Goal: Find specific page/section

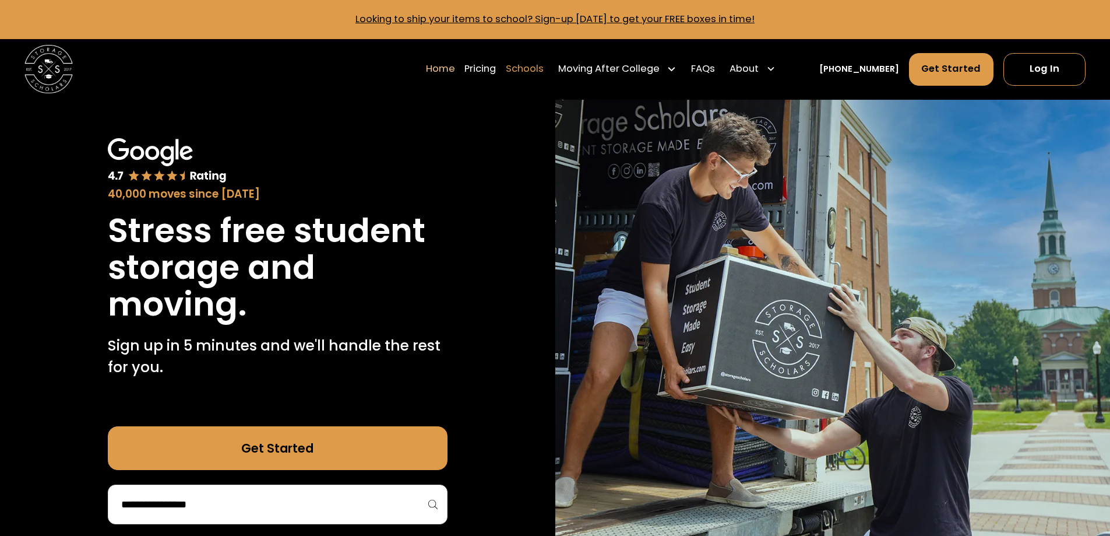
click at [544, 68] on link "Schools" at bounding box center [525, 69] width 38 height 34
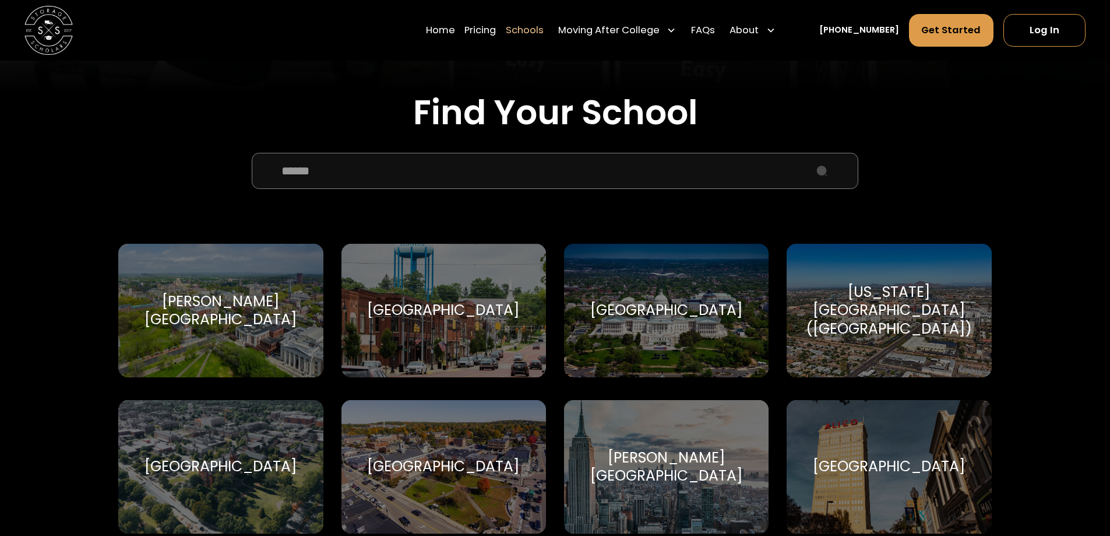
scroll to position [408, 0]
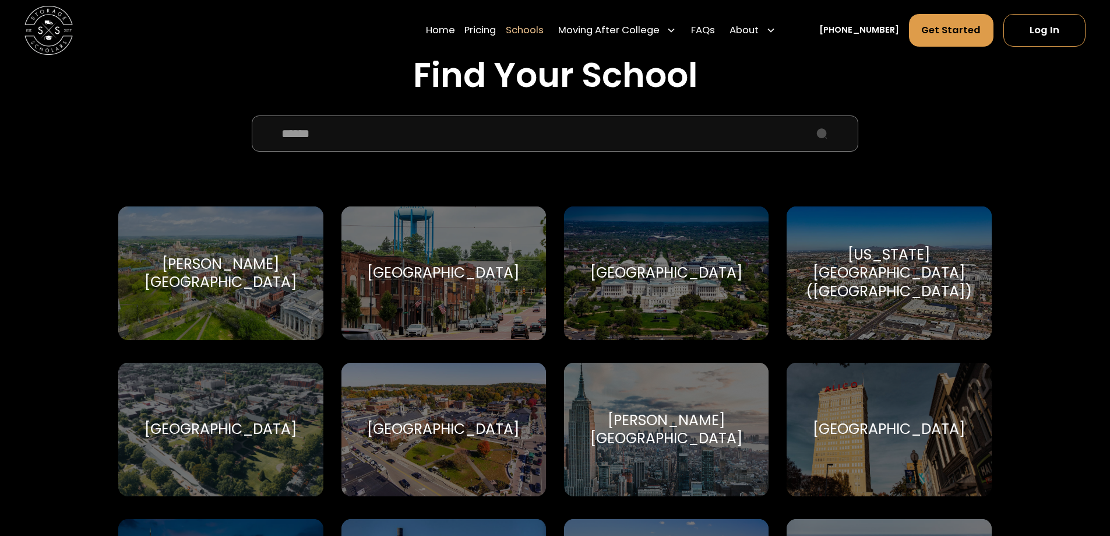
click at [384, 141] on input "School Select Form" at bounding box center [555, 133] width 606 height 36
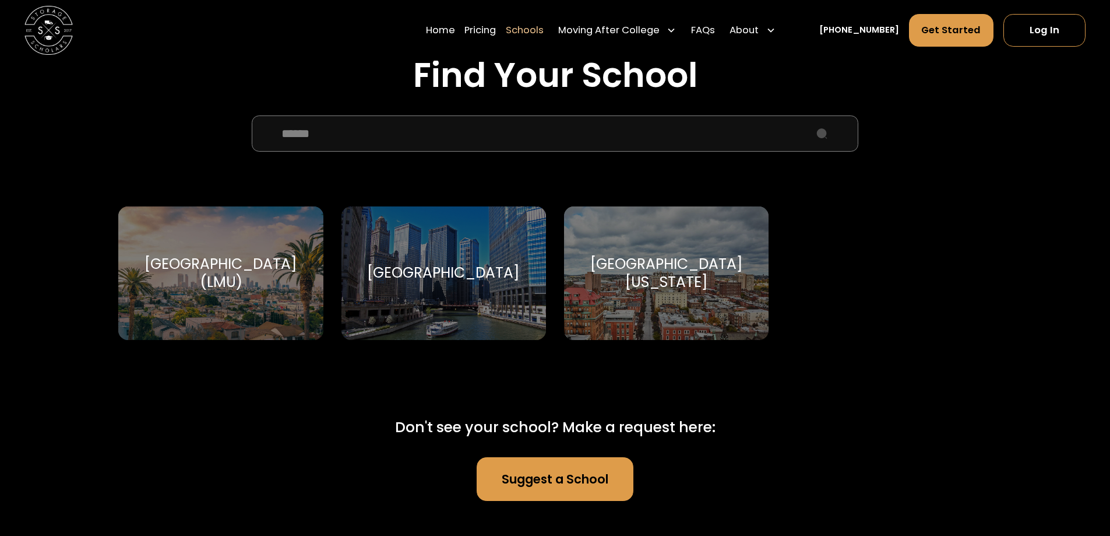
type input "******"
click at [424, 277] on div "[GEOGRAPHIC_DATA]" at bounding box center [443, 272] width 153 height 18
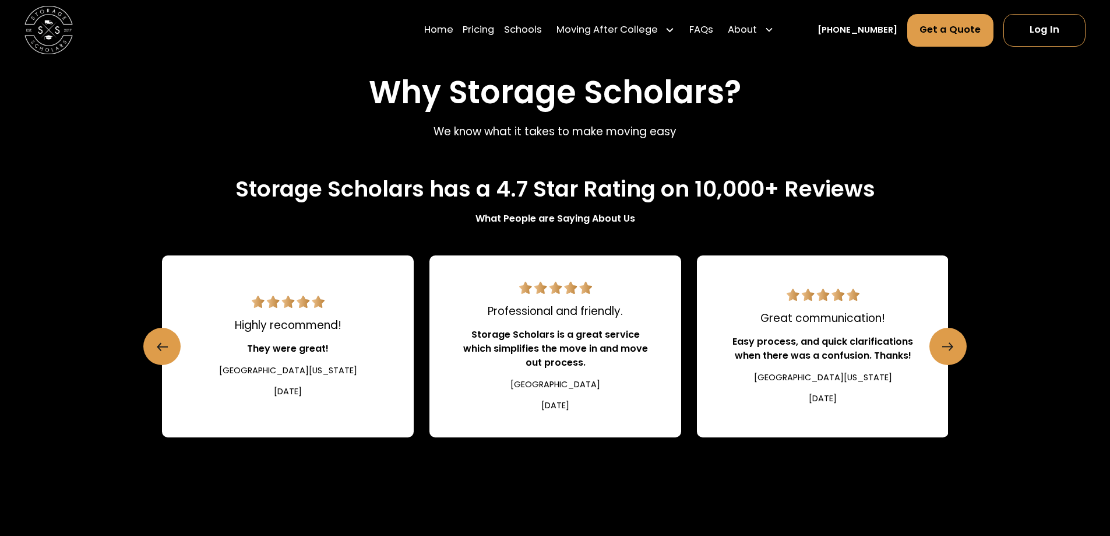
scroll to position [1166, 0]
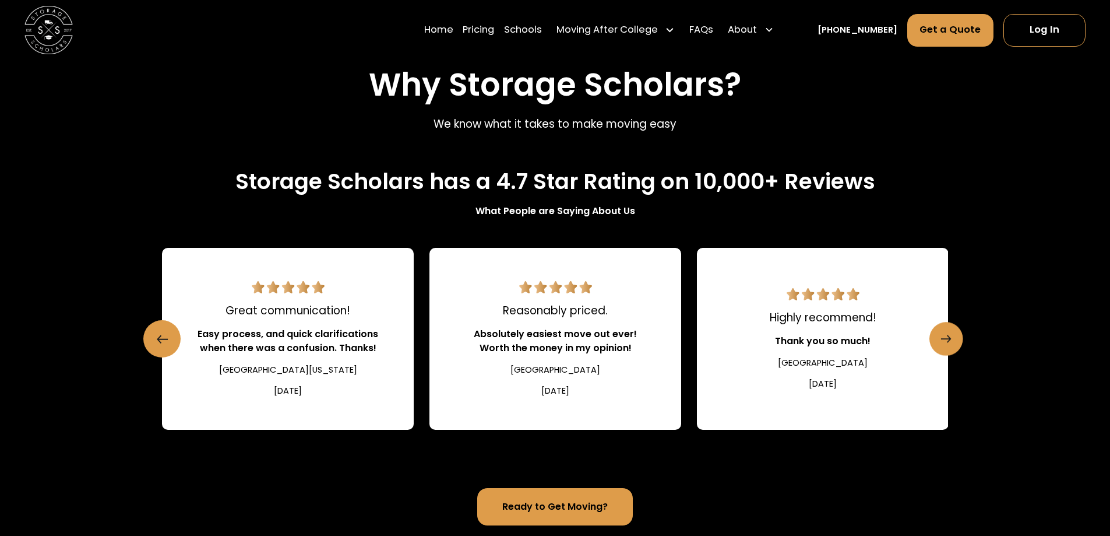
click at [946, 348] on icon "Next slide" at bounding box center [946, 338] width 10 height 19
click at [956, 346] on link "Next slide" at bounding box center [947, 339] width 34 height 34
